Goal: Transaction & Acquisition: Subscribe to service/newsletter

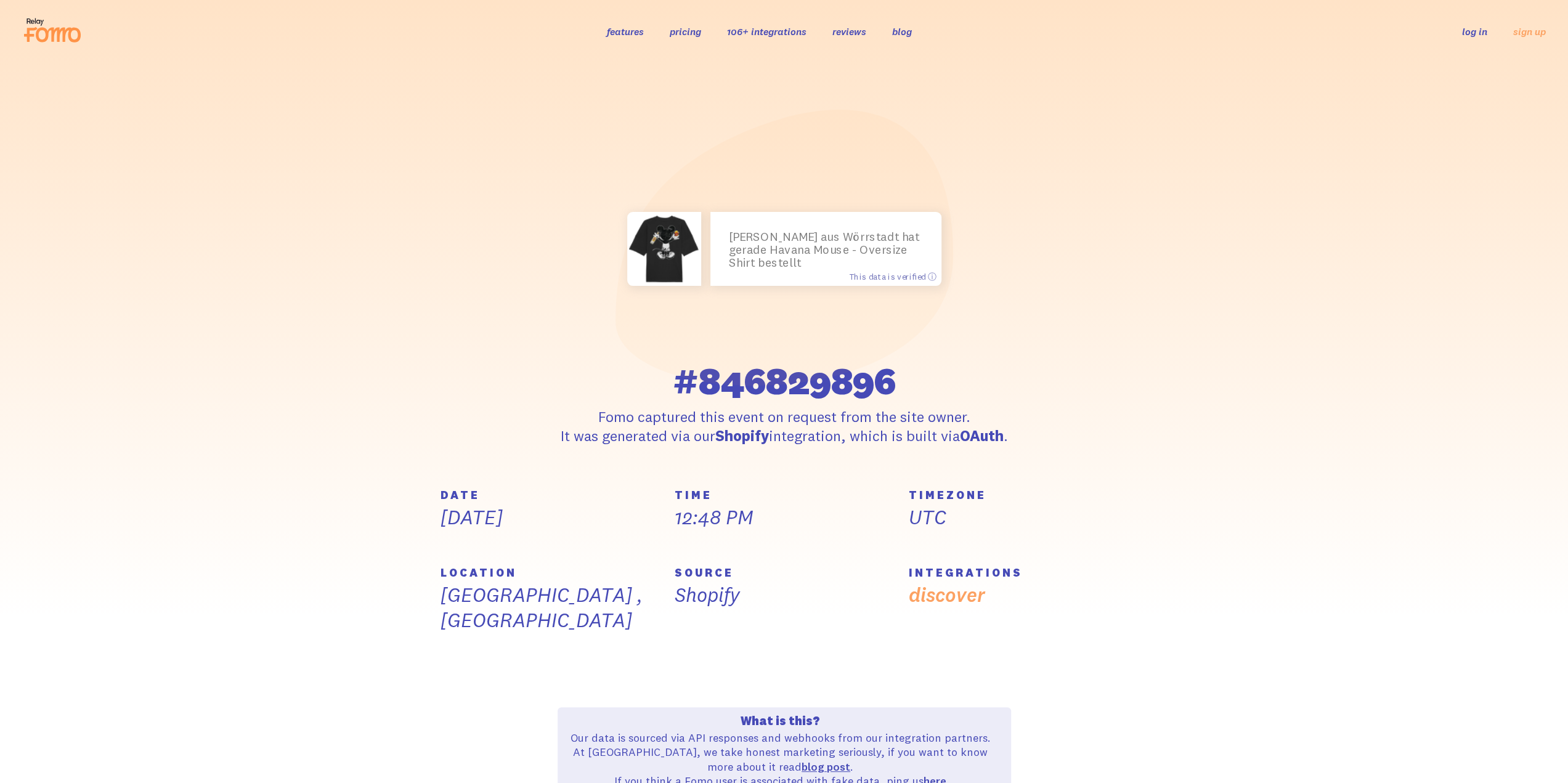
click at [782, 33] on link "106+ integrations" at bounding box center [766, 31] width 79 height 12
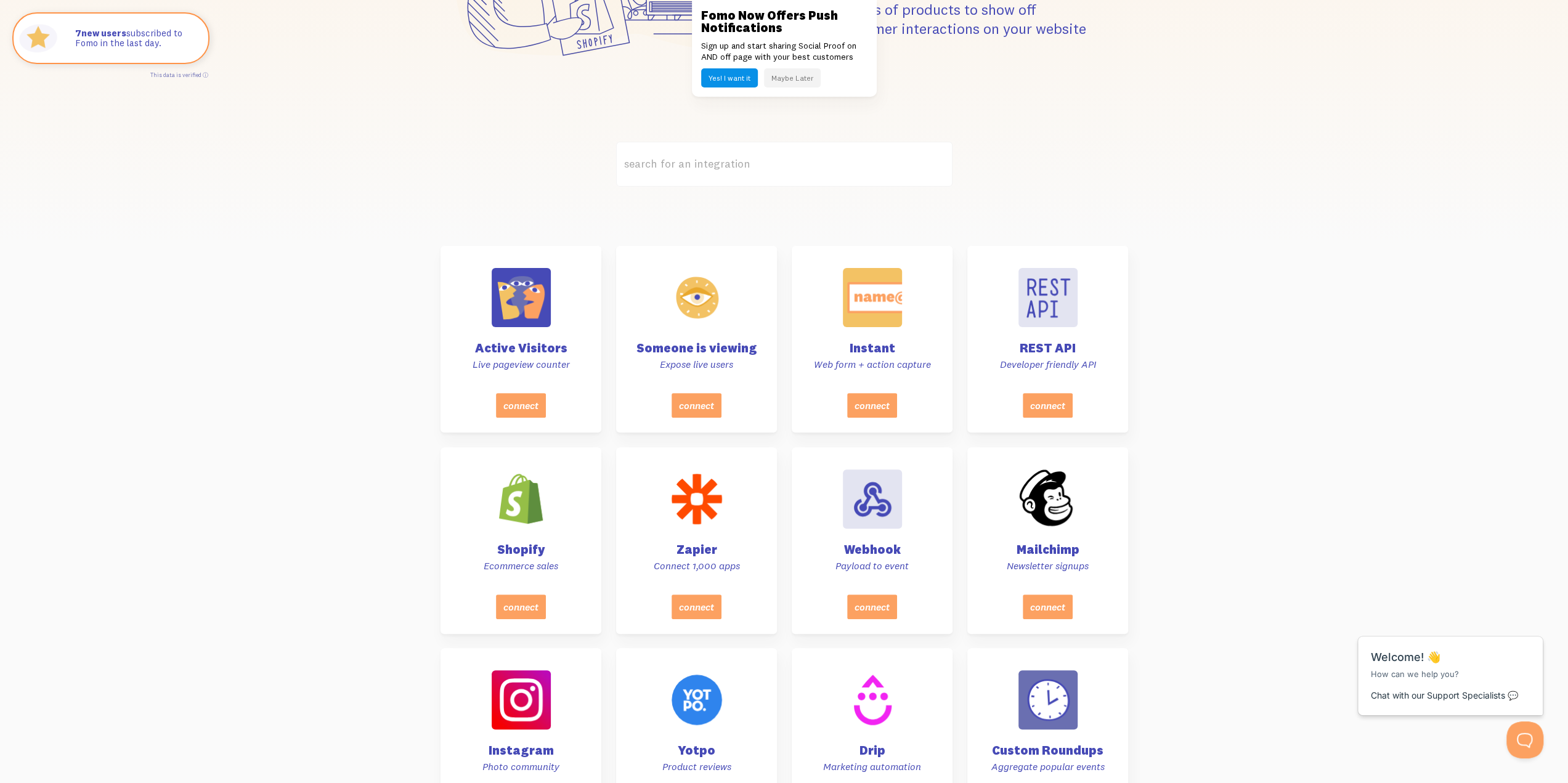
scroll to position [185, 0]
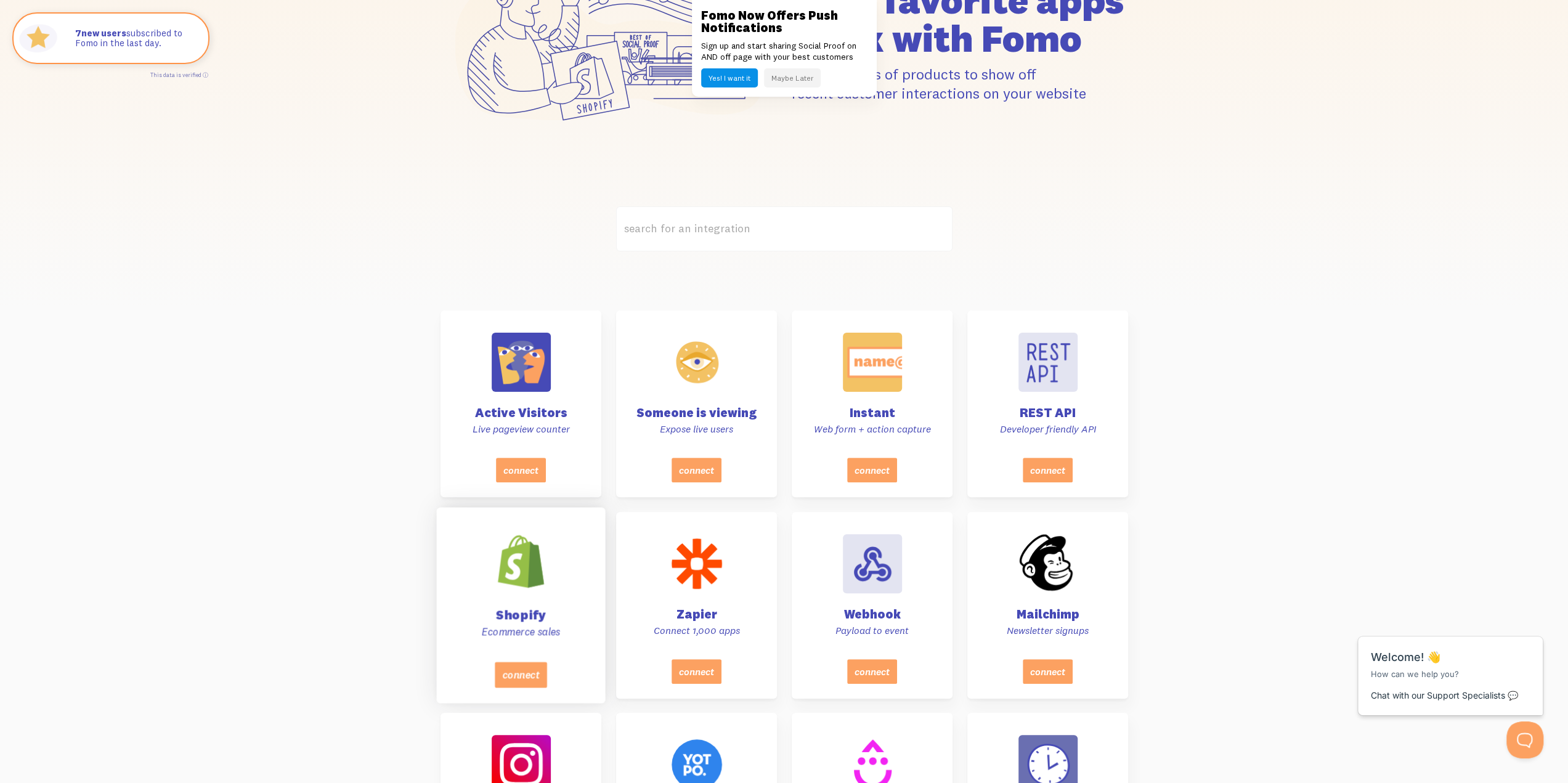
click at [538, 572] on div at bounding box center [520, 561] width 62 height 62
